Goal: Task Accomplishment & Management: Complete application form

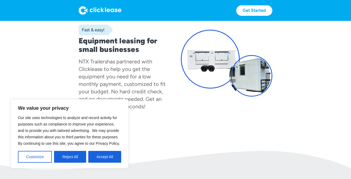
scroll to position [35, 0]
click at [106, 159] on button "Accept All" at bounding box center [104, 157] width 33 height 12
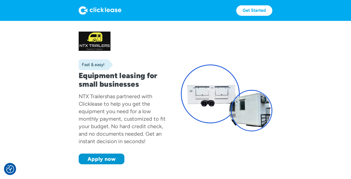
scroll to position [0, 0]
click at [95, 10] on img at bounding box center [100, 10] width 43 height 9
click at [83, 12] on img at bounding box center [100, 10] width 43 height 9
click at [247, 9] on link "Get Started" at bounding box center [254, 10] width 36 height 10
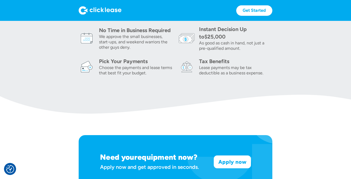
scroll to position [224, 0]
